Goal: Find specific page/section: Find specific page/section

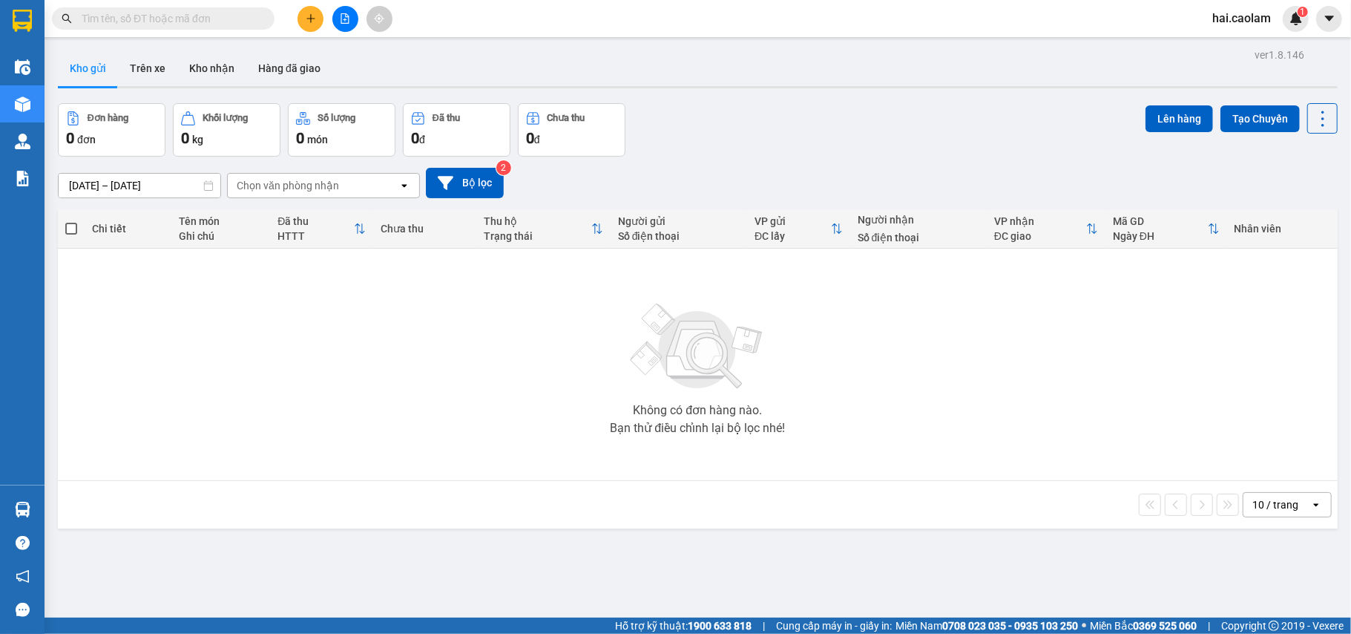
click at [212, 16] on input "text" at bounding box center [169, 18] width 175 height 16
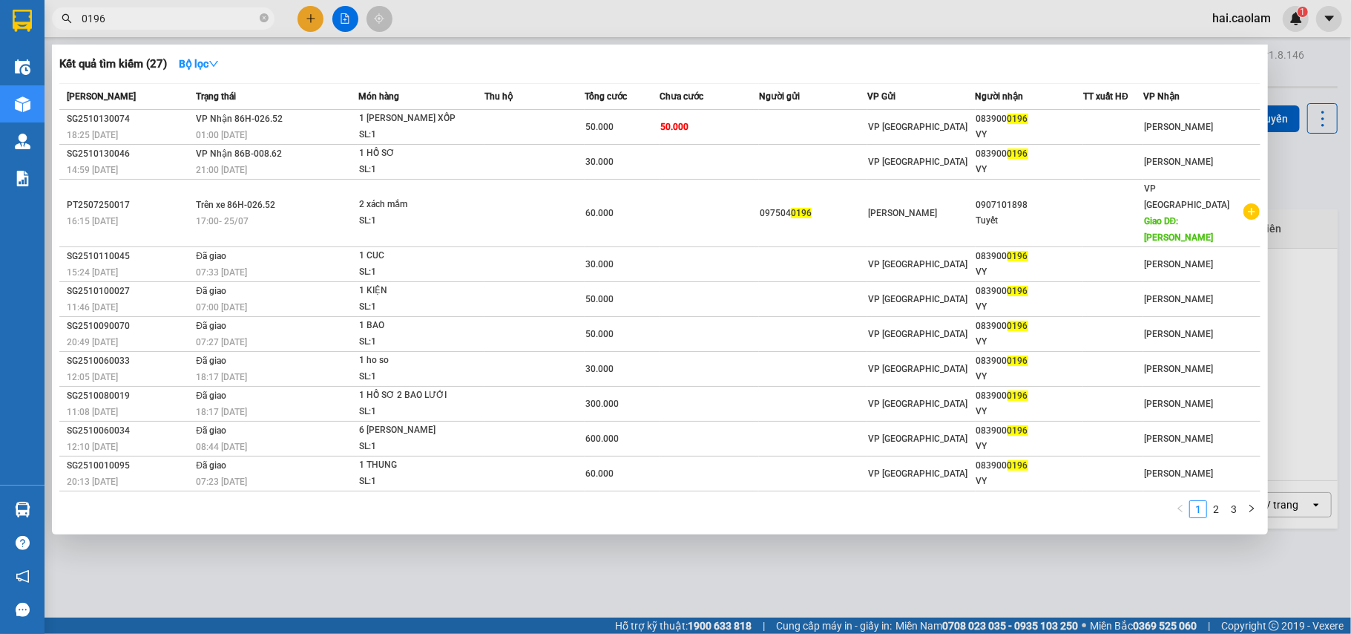
type input "0196"
